Goal: Task Accomplishment & Management: Use online tool/utility

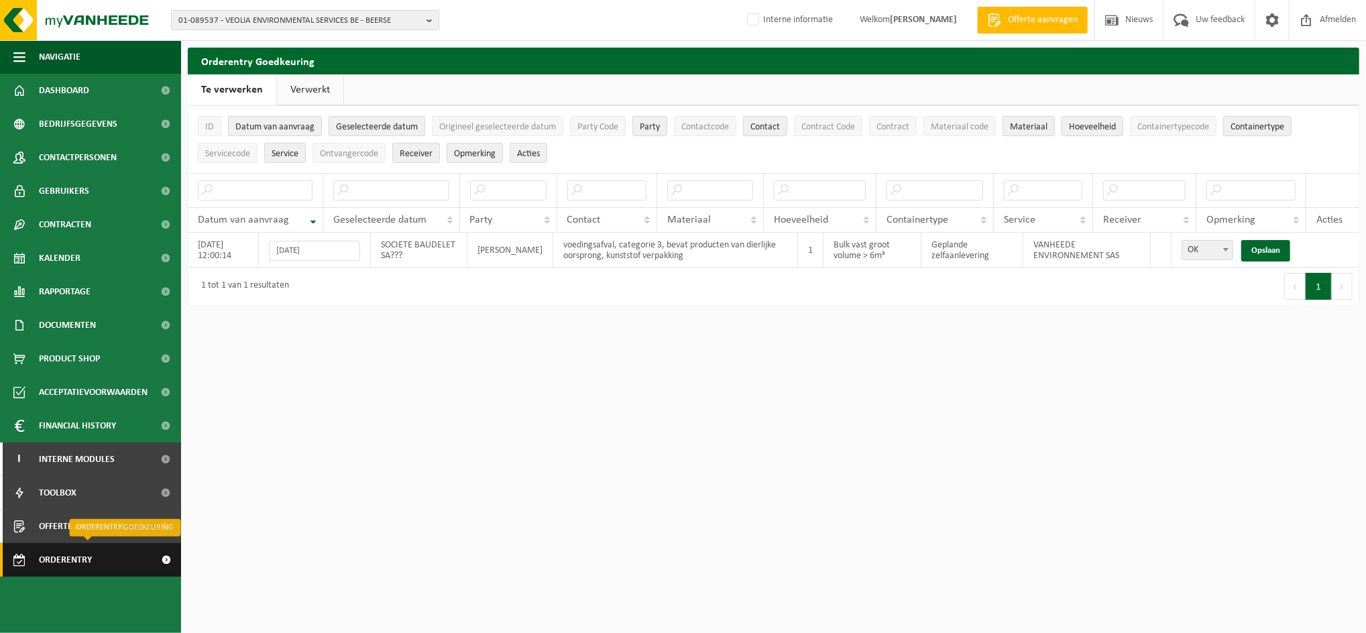
click at [58, 561] on span "Orderentry Goedkeuring" at bounding box center [95, 560] width 113 height 34
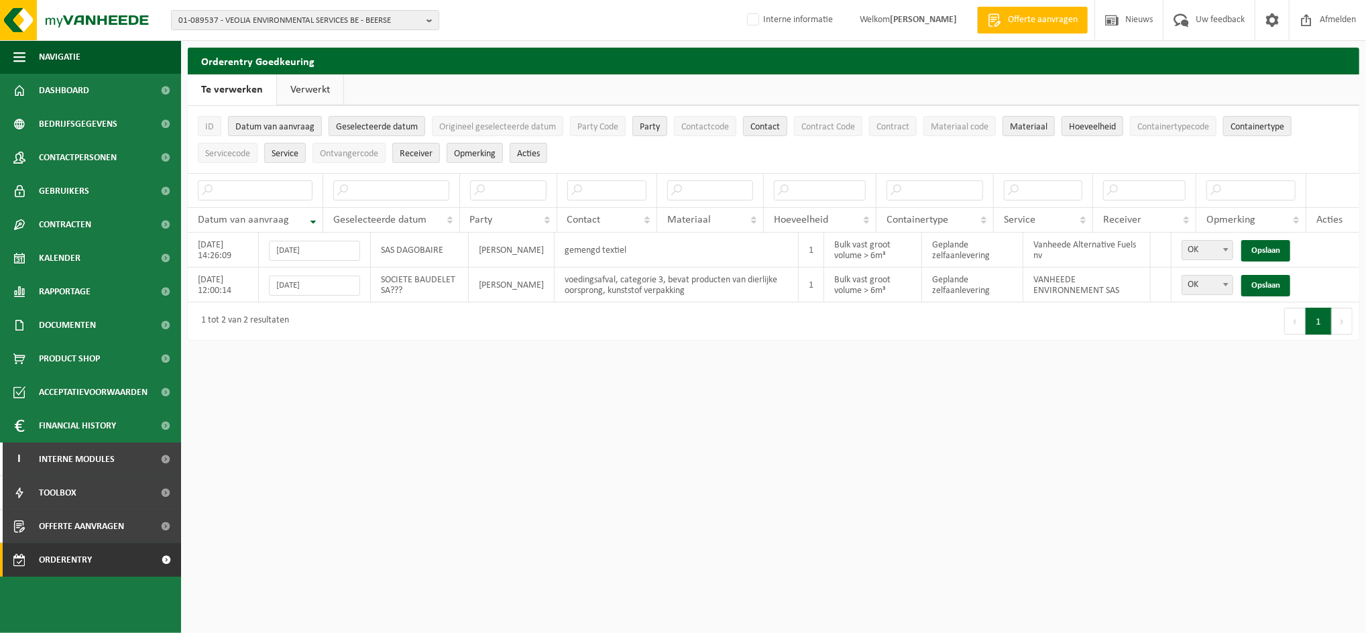
click at [304, 91] on link "Verwerkt" at bounding box center [310, 89] width 66 height 31
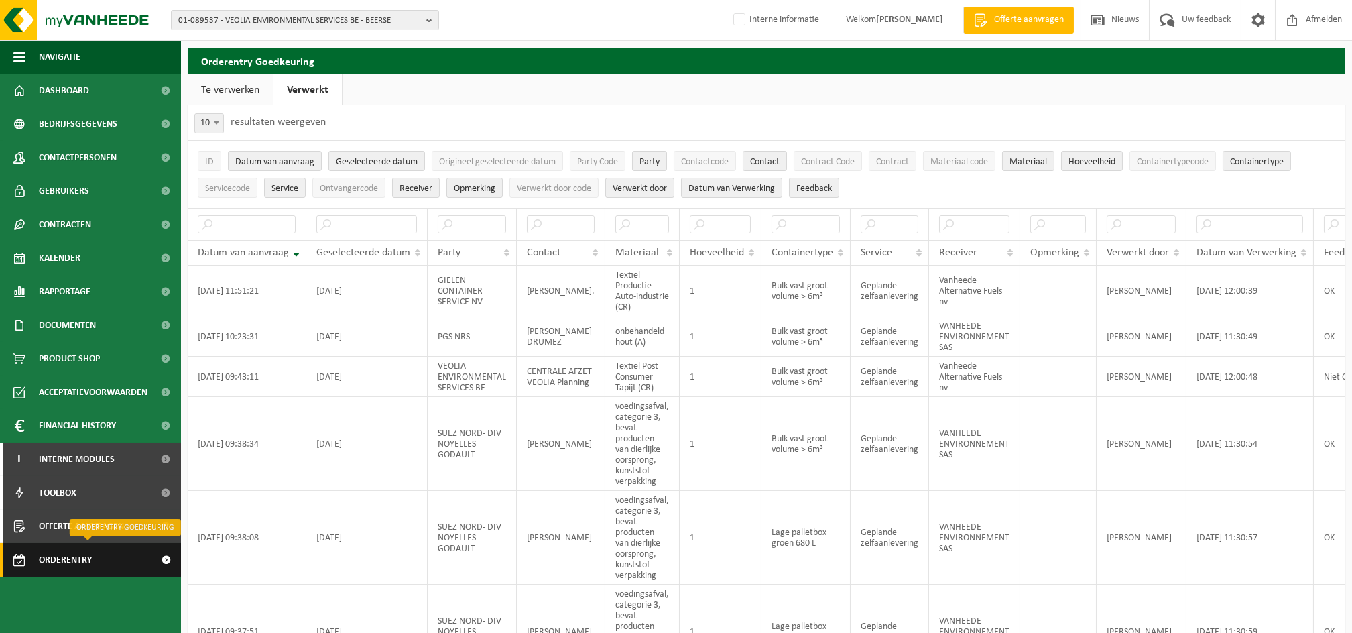
click at [47, 552] on span "Orderentry Goedkeuring" at bounding box center [95, 560] width 113 height 34
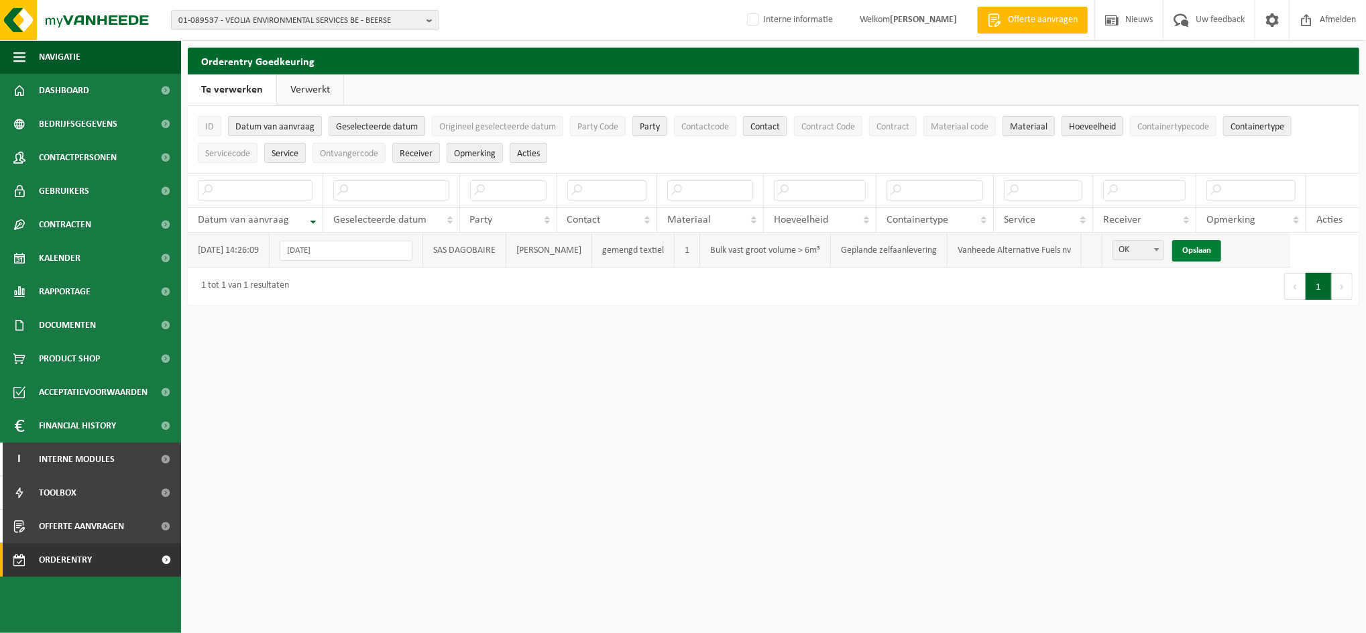
click at [1191, 249] on link "Opslaan" at bounding box center [1196, 250] width 49 height 21
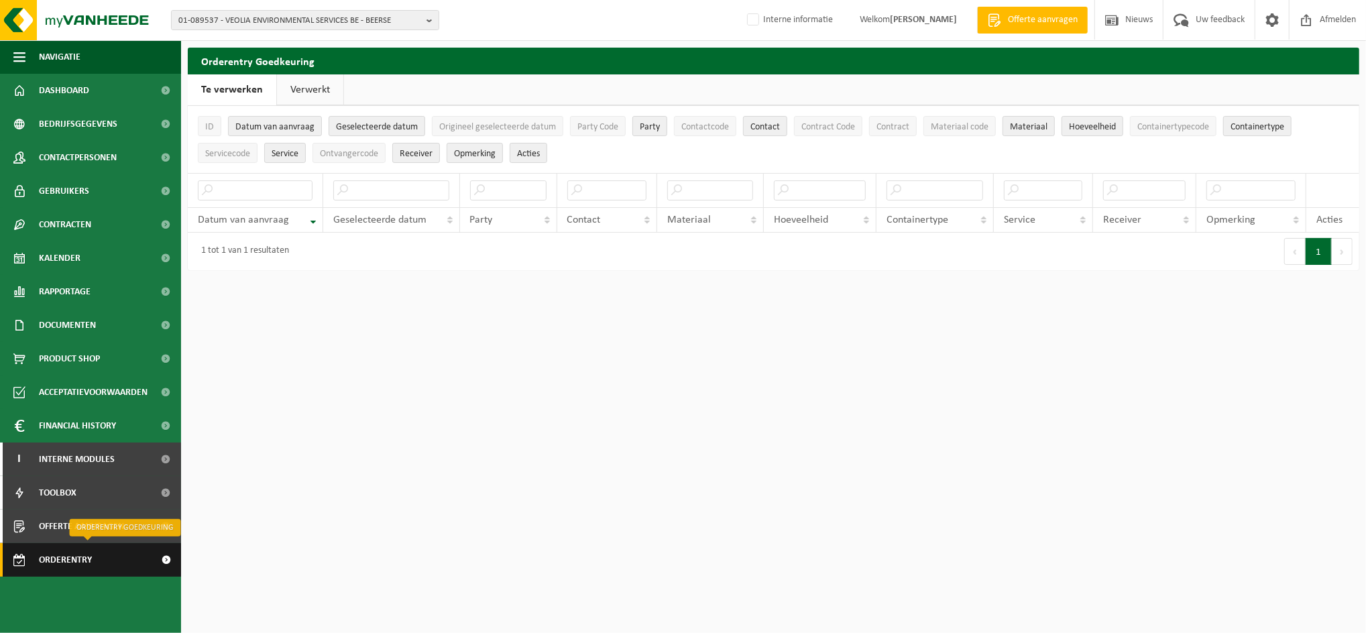
click at [68, 562] on span "Orderentry Goedkeuring" at bounding box center [95, 560] width 113 height 34
